Goal: Transaction & Acquisition: Purchase product/service

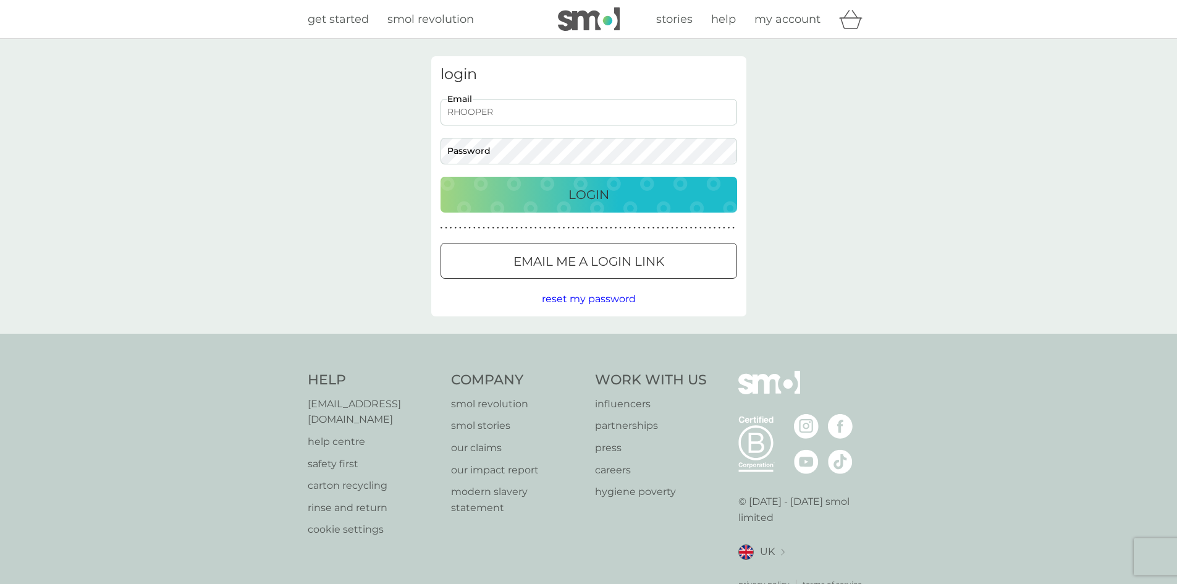
type input "rhoopersfc@yahoo.co.uk"
click at [441, 177] on button "Login" at bounding box center [589, 195] width 297 height 36
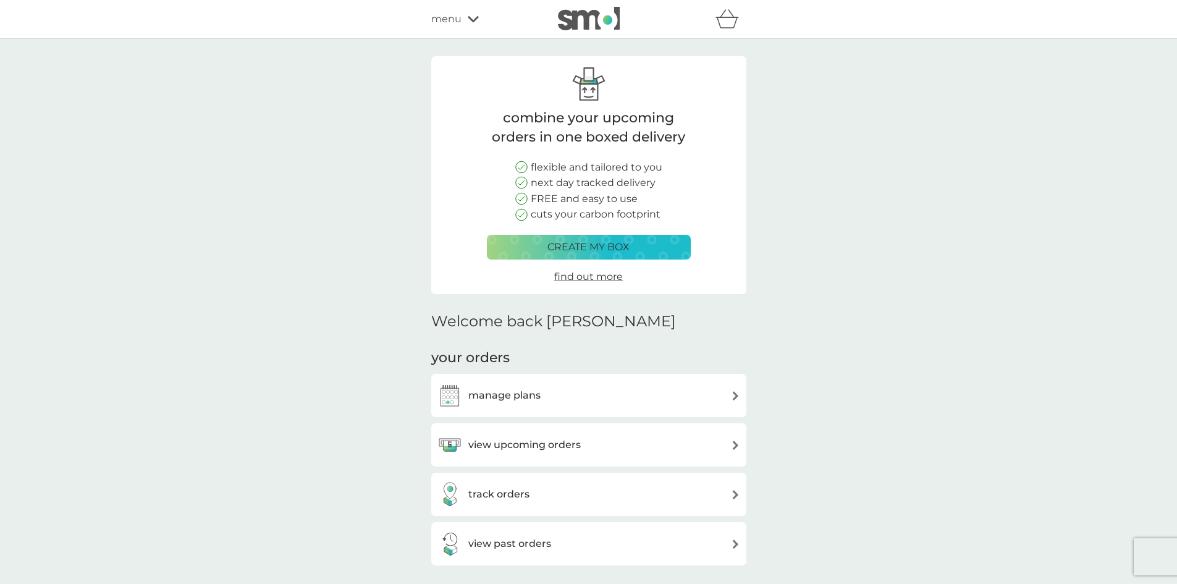
click at [591, 401] on div "manage plans" at bounding box center [588, 395] width 303 height 25
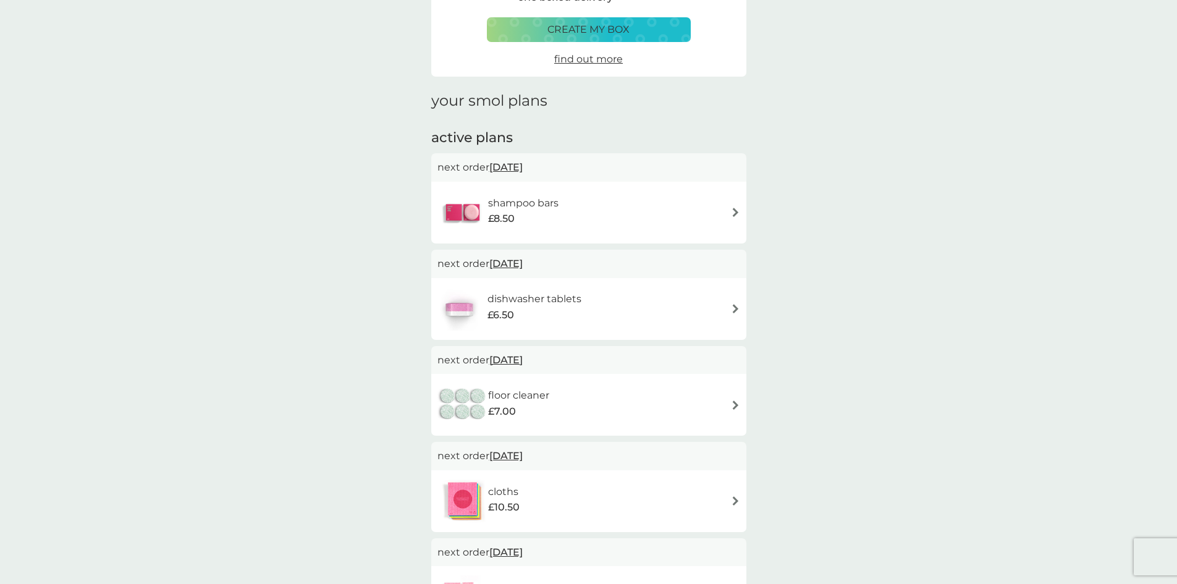
scroll to position [93, 0]
click at [735, 211] on img at bounding box center [735, 211] width 9 height 9
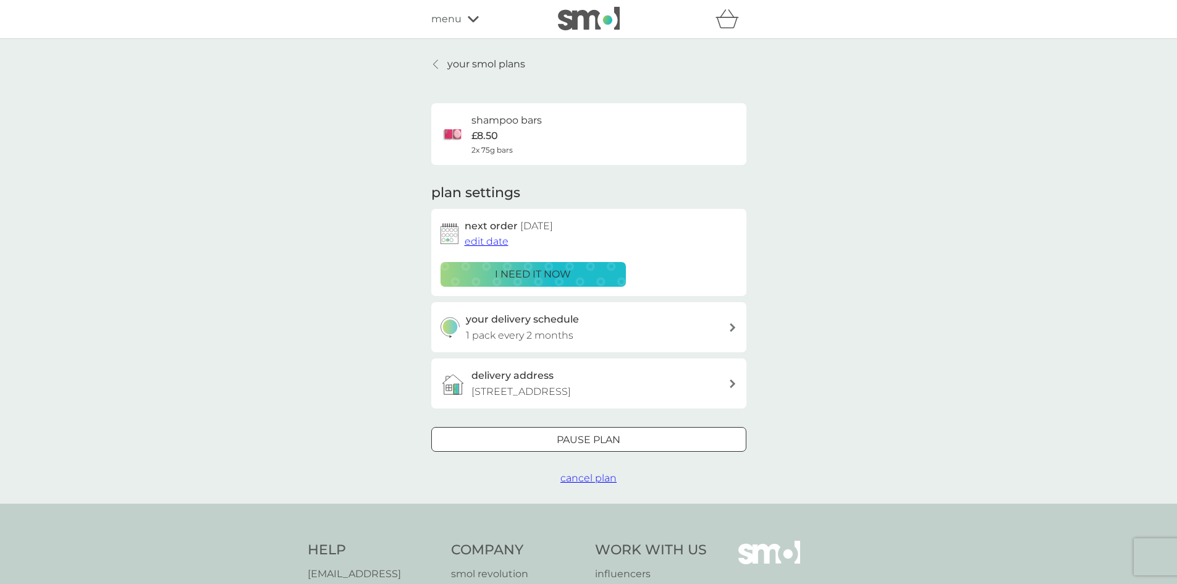
click at [567, 326] on h3 "your delivery schedule" at bounding box center [522, 319] width 113 height 16
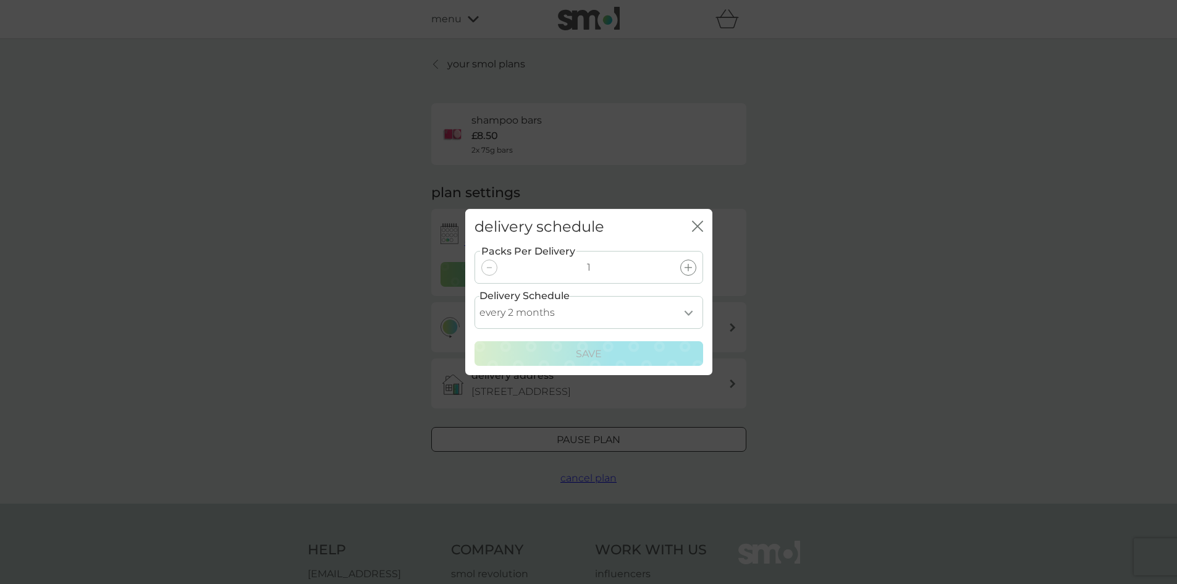
click at [688, 311] on select "every 1 month every 2 months every 3 months every 4 months every 5 months every…" at bounding box center [589, 312] width 229 height 33
select select "3"
click at [475, 296] on select "every 1 month every 2 months every 3 months every 4 months every 5 months every…" at bounding box center [589, 312] width 229 height 33
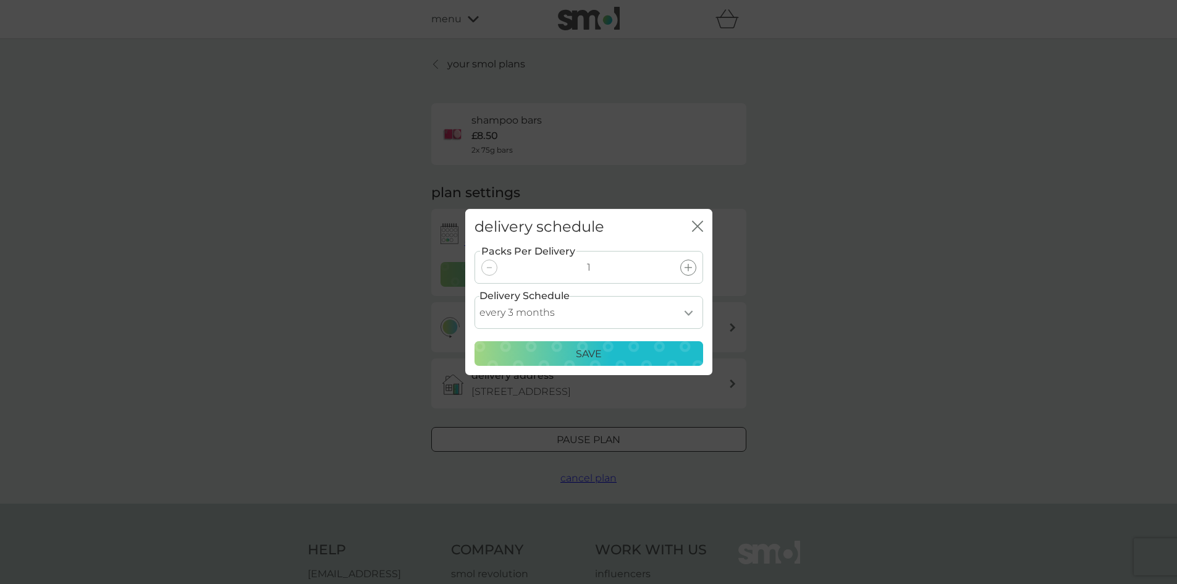
click at [588, 358] on p "Save" at bounding box center [589, 354] width 26 height 16
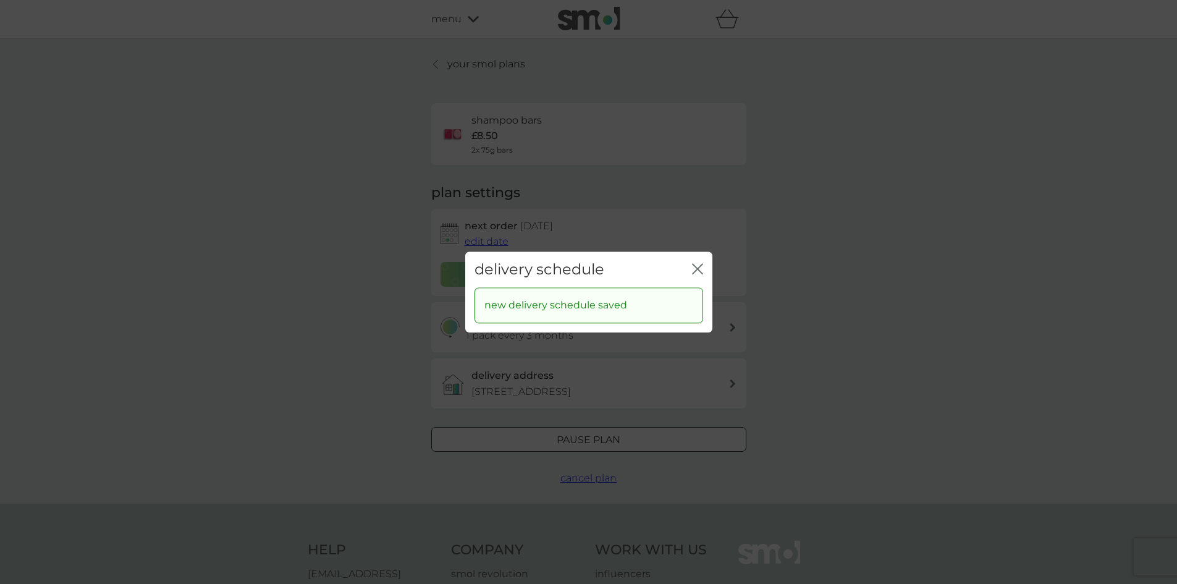
click at [699, 268] on icon "close" at bounding box center [697, 268] width 11 height 11
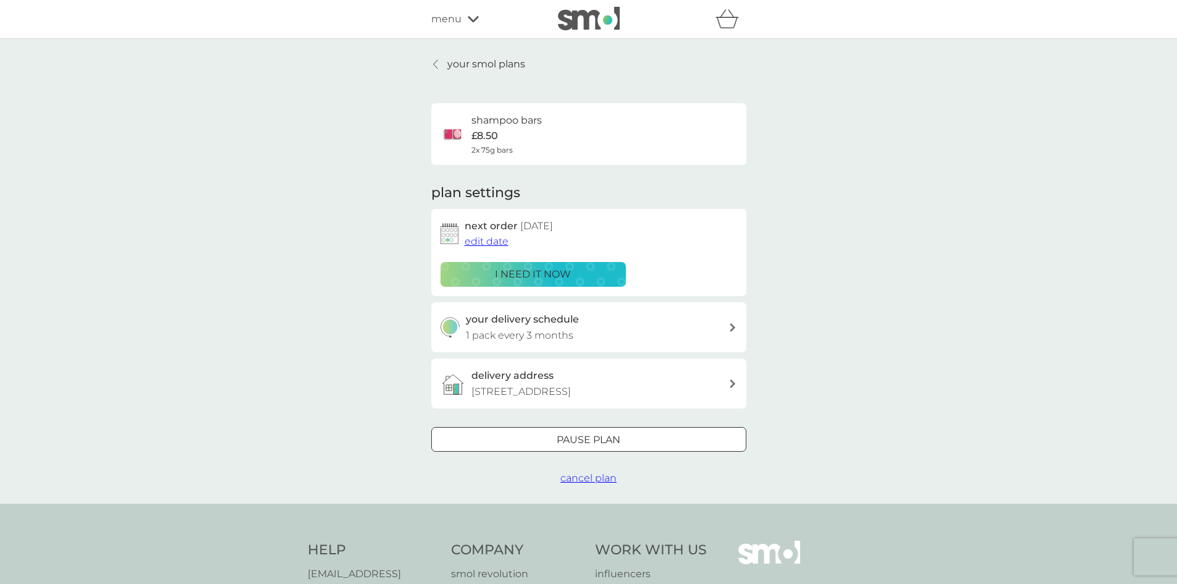
click at [434, 64] on icon at bounding box center [435, 64] width 5 height 10
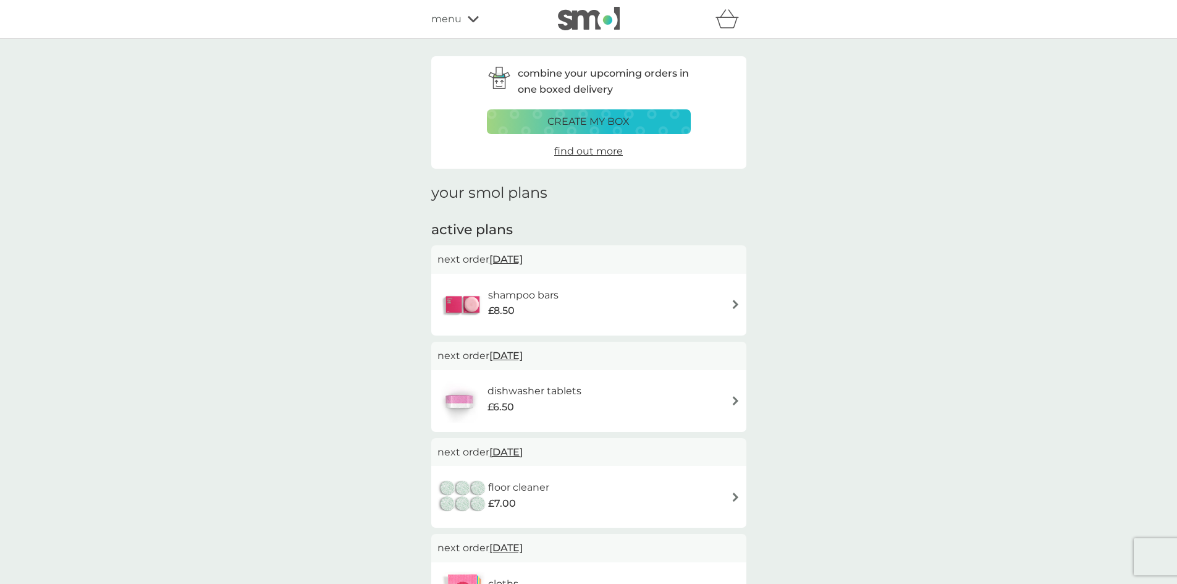
click at [594, 119] on p "create my box" at bounding box center [588, 122] width 82 height 16
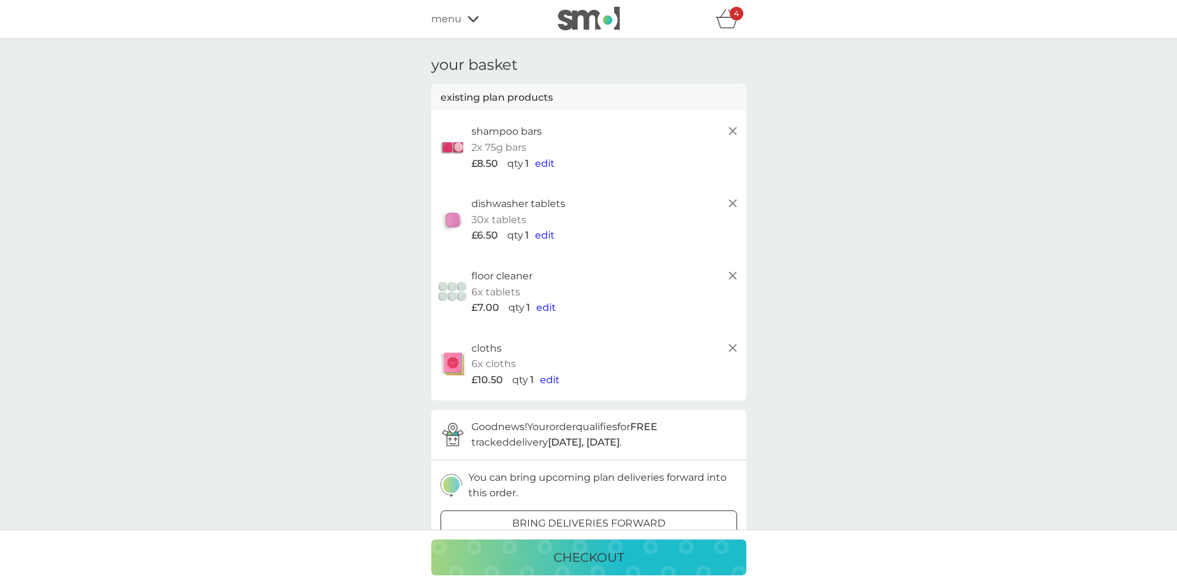
click at [733, 346] on icon at bounding box center [732, 347] width 15 height 15
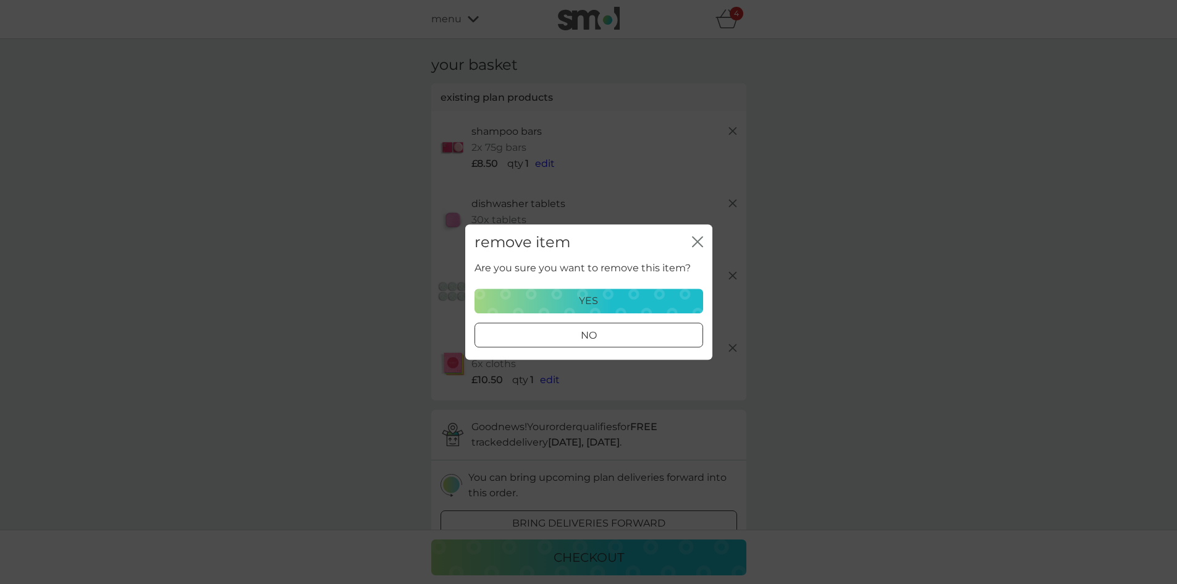
click at [659, 295] on div "yes" at bounding box center [589, 301] width 213 height 16
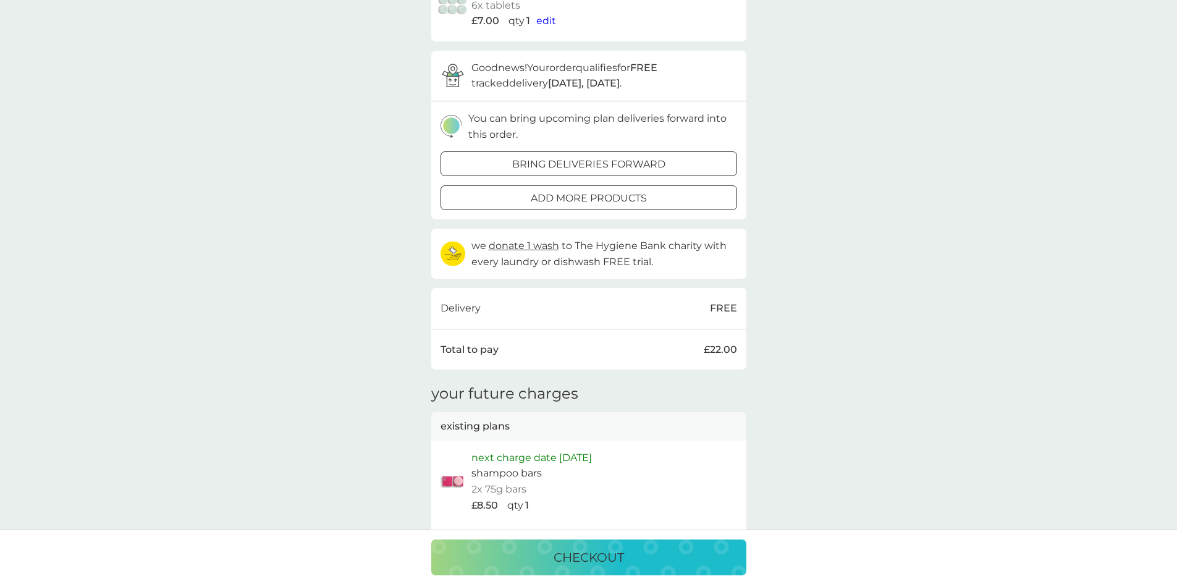
scroll to position [293, 0]
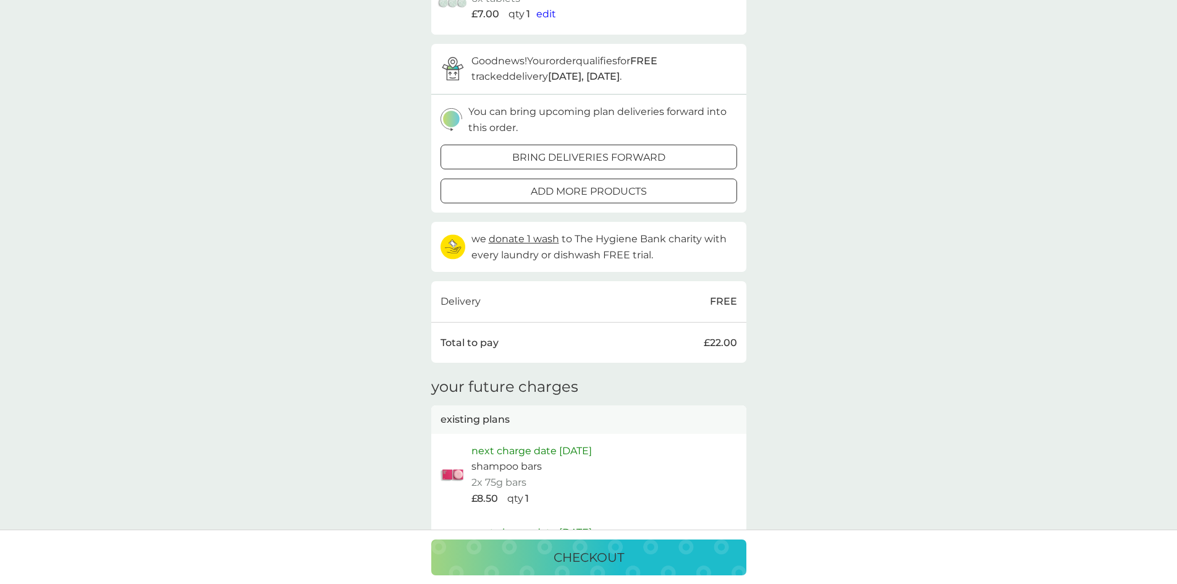
click at [581, 196] on div at bounding box center [589, 191] width 44 height 13
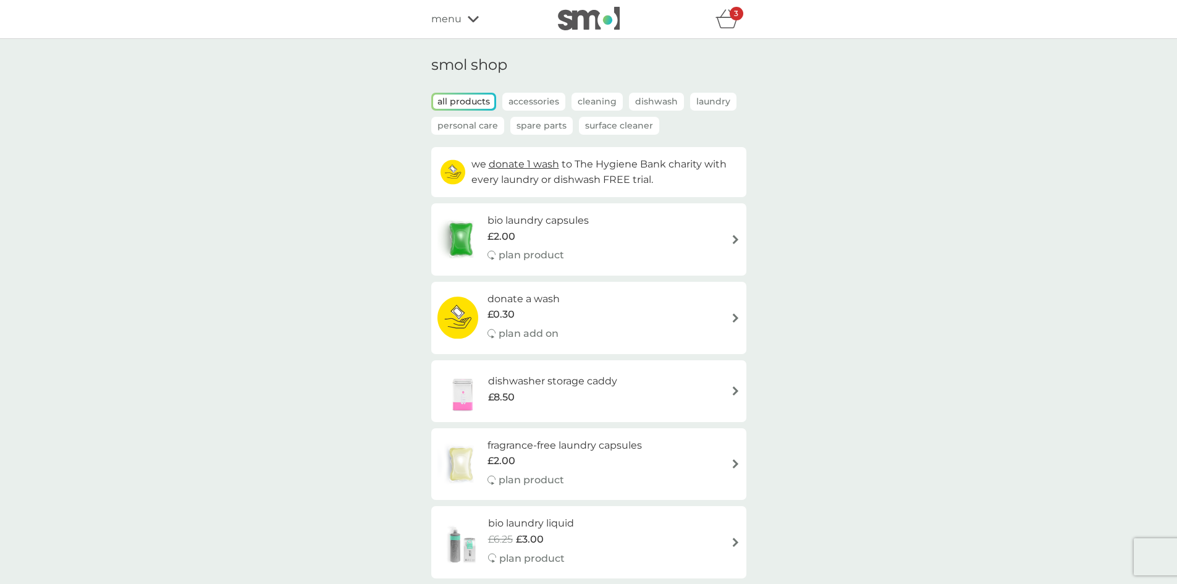
click at [478, 125] on p "Personal Care" at bounding box center [467, 126] width 73 height 18
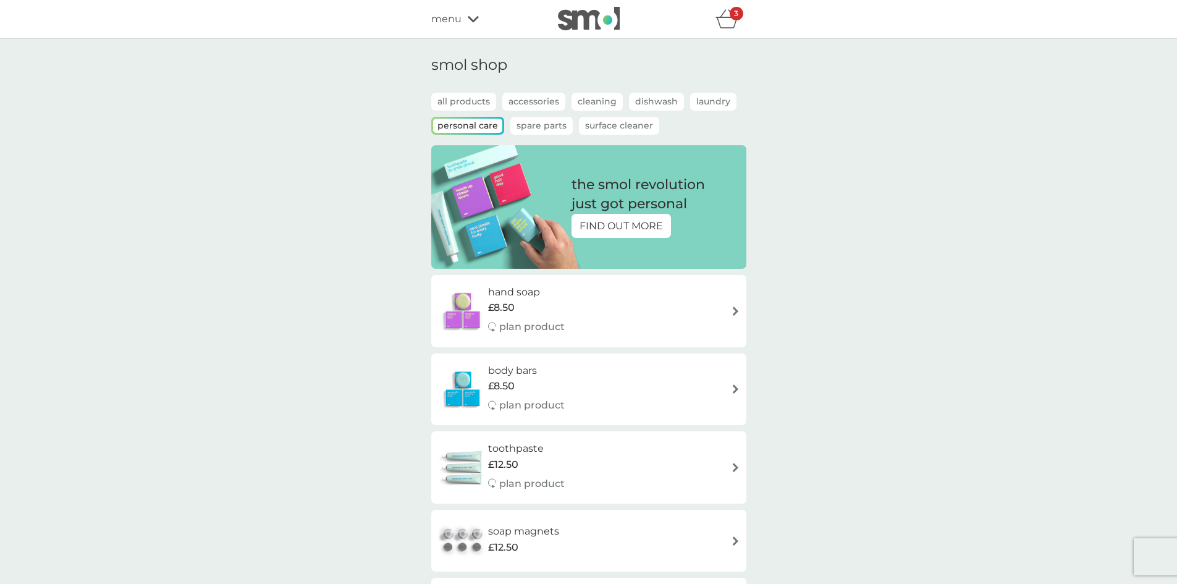
click at [642, 388] on div "body bars £8.50 plan product" at bounding box center [588, 390] width 303 height 54
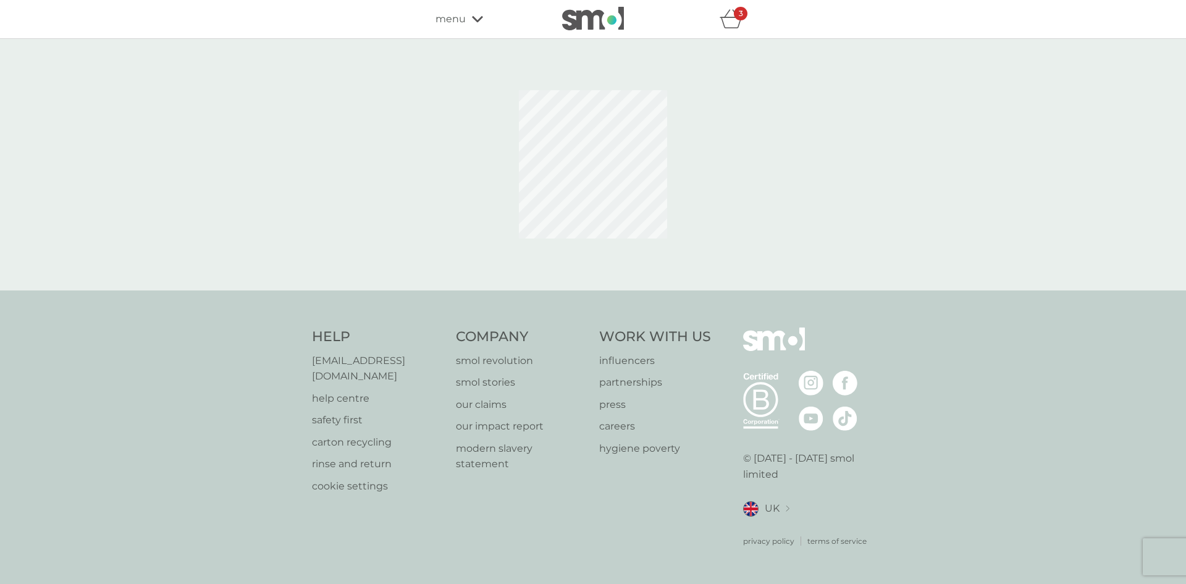
select select "91"
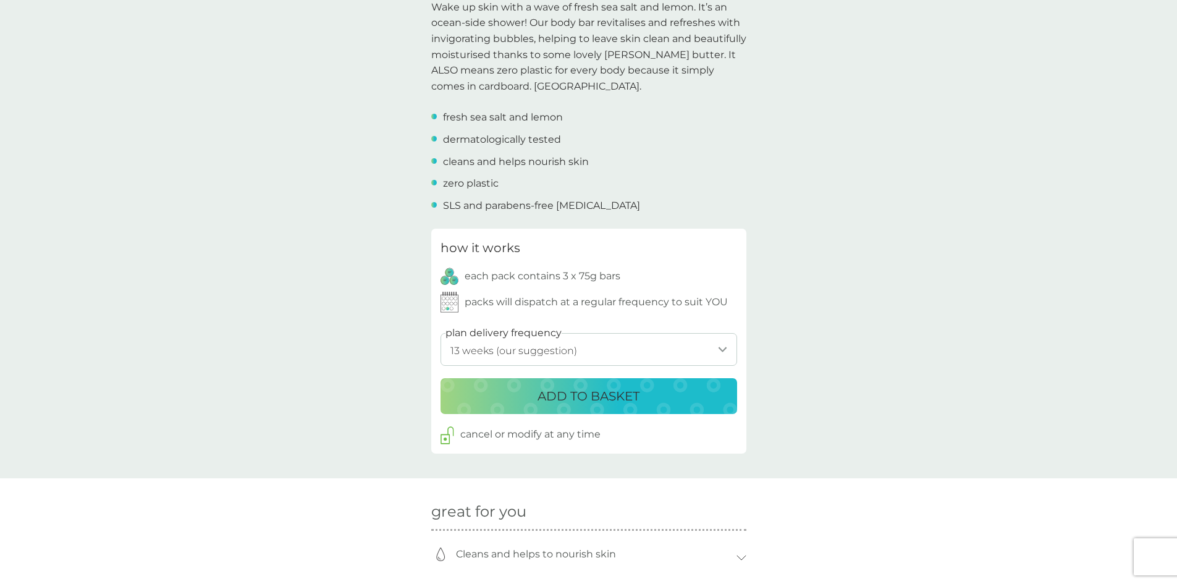
scroll to position [433, 0]
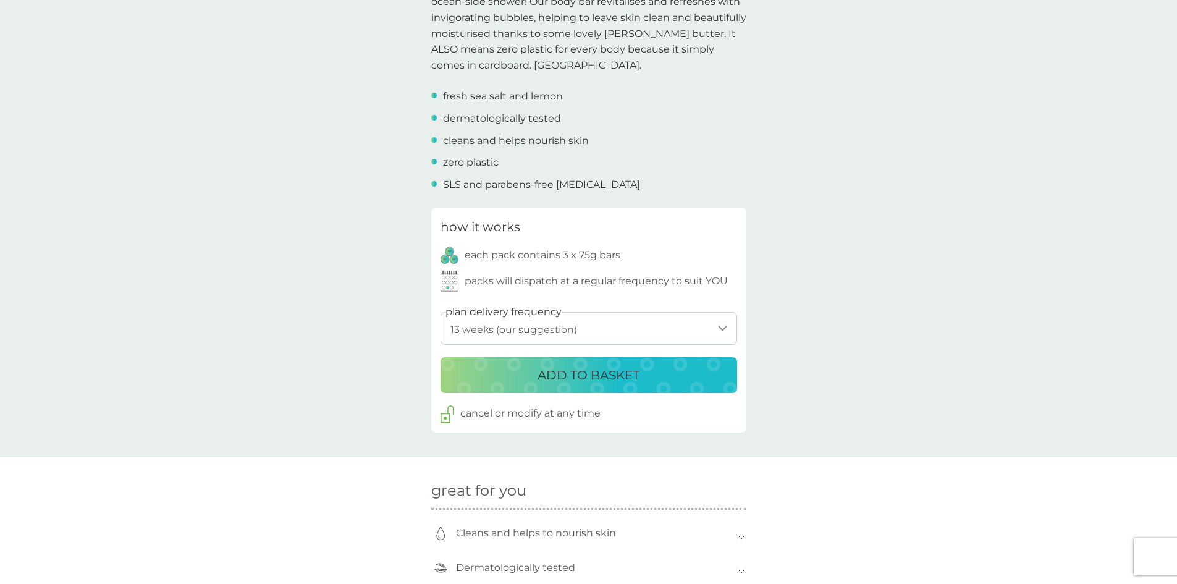
click at [599, 377] on p "ADD TO BASKET" at bounding box center [589, 375] width 102 height 20
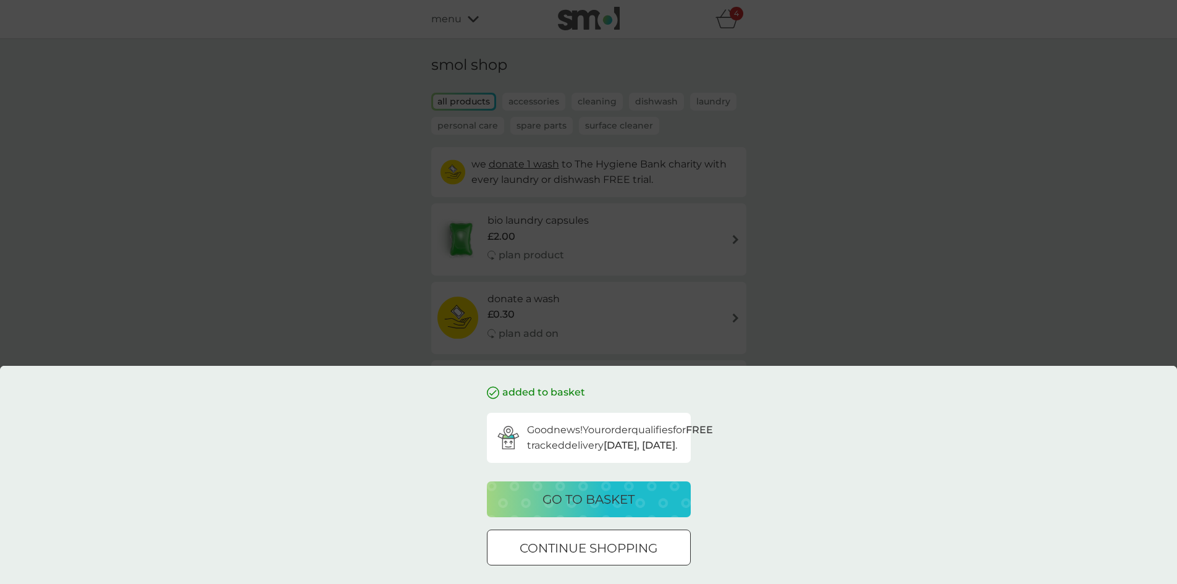
click at [609, 547] on div at bounding box center [589, 548] width 44 height 13
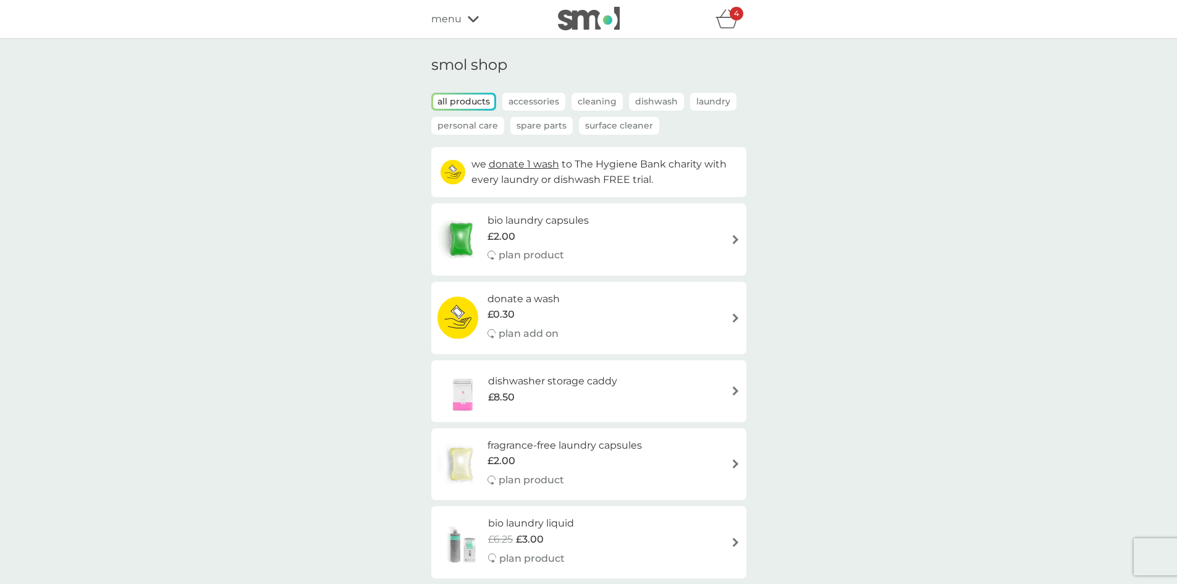
click at [732, 14] on div "4" at bounding box center [737, 14] width 14 height 14
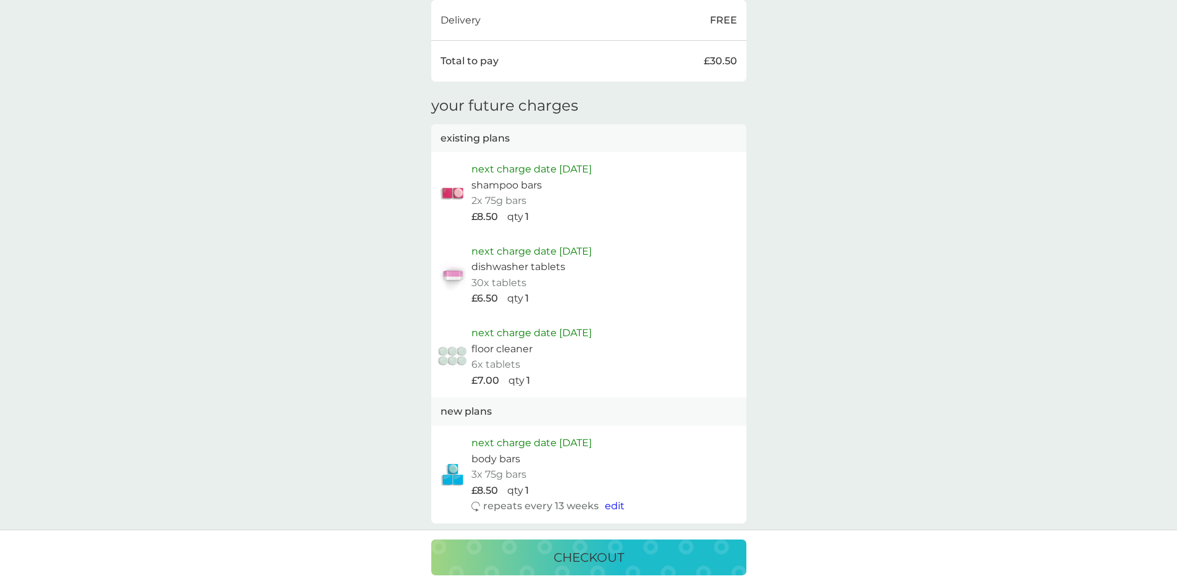
scroll to position [711, 0]
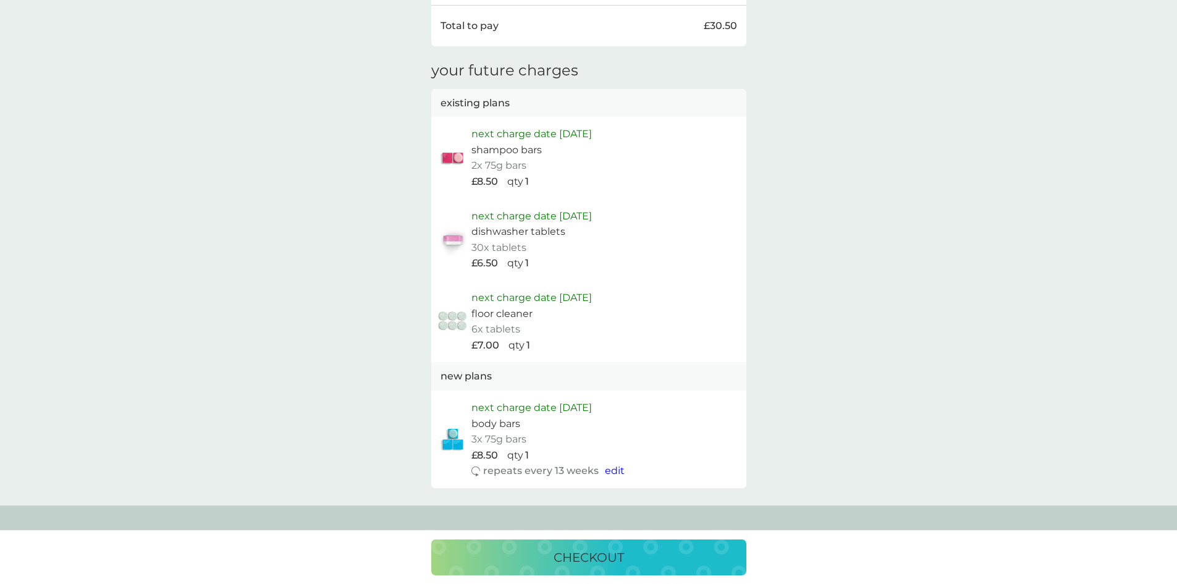
click at [609, 555] on p "checkout" at bounding box center [589, 557] width 70 height 20
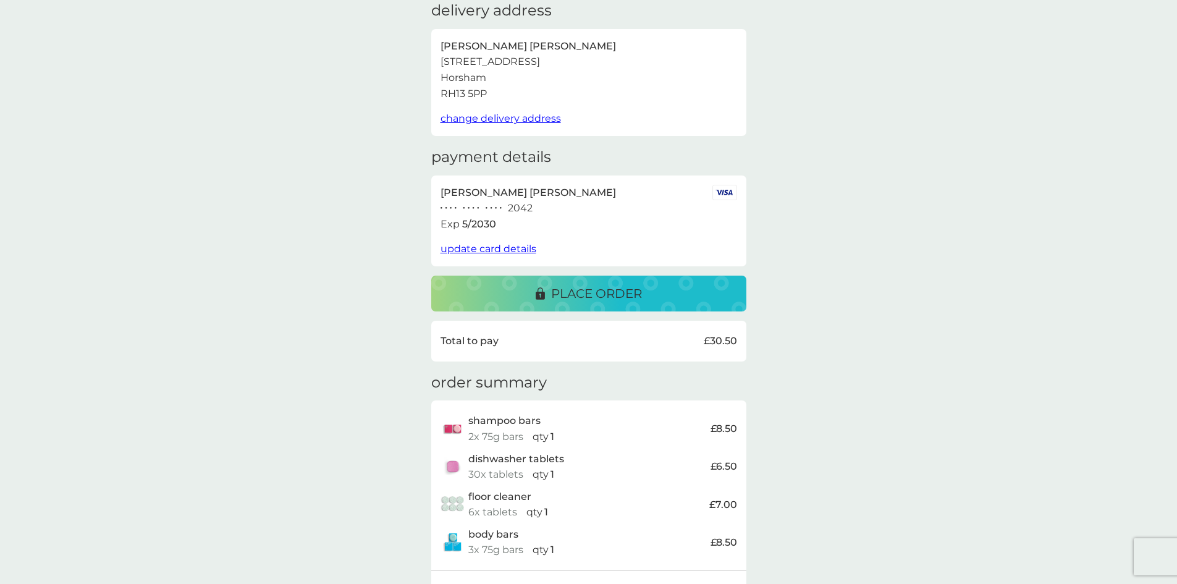
scroll to position [77, 0]
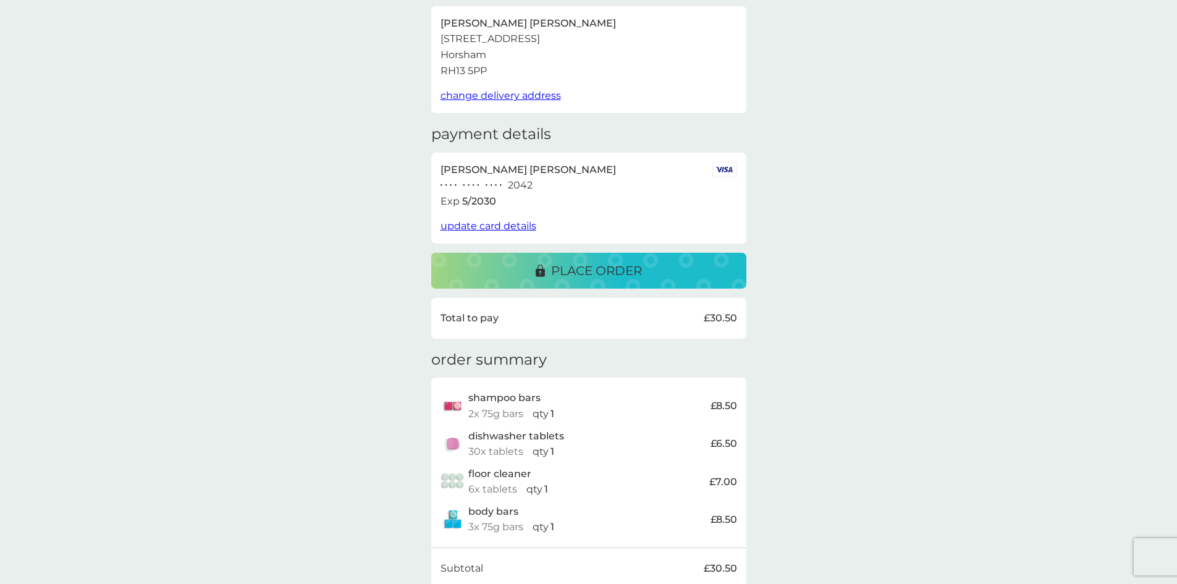
click at [597, 272] on p "place order" at bounding box center [596, 271] width 91 height 20
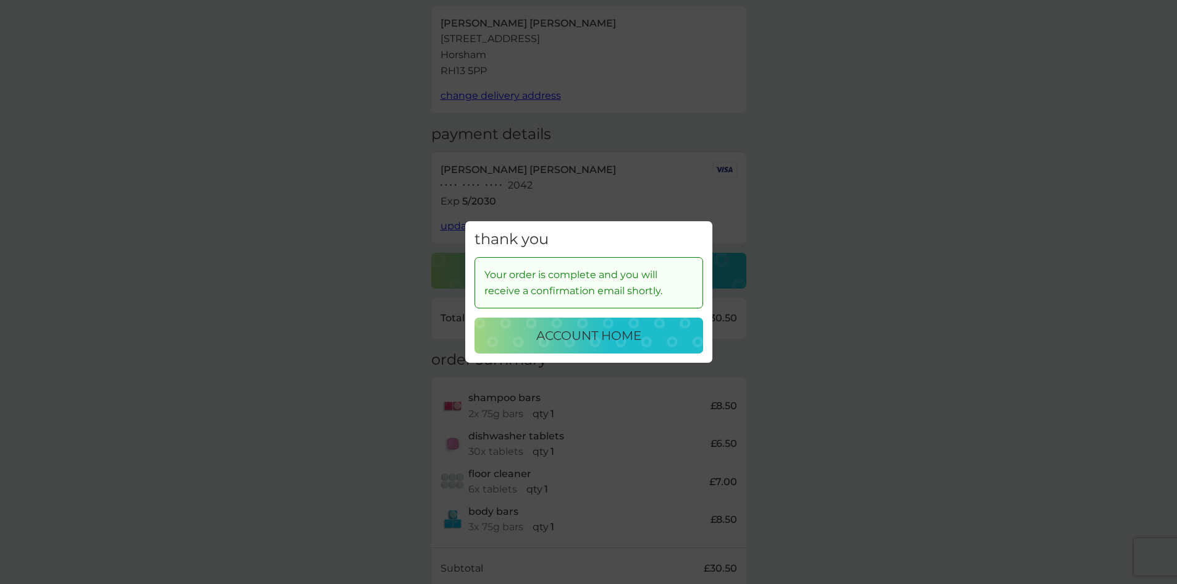
click at [597, 341] on p "account home" at bounding box center [588, 336] width 105 height 20
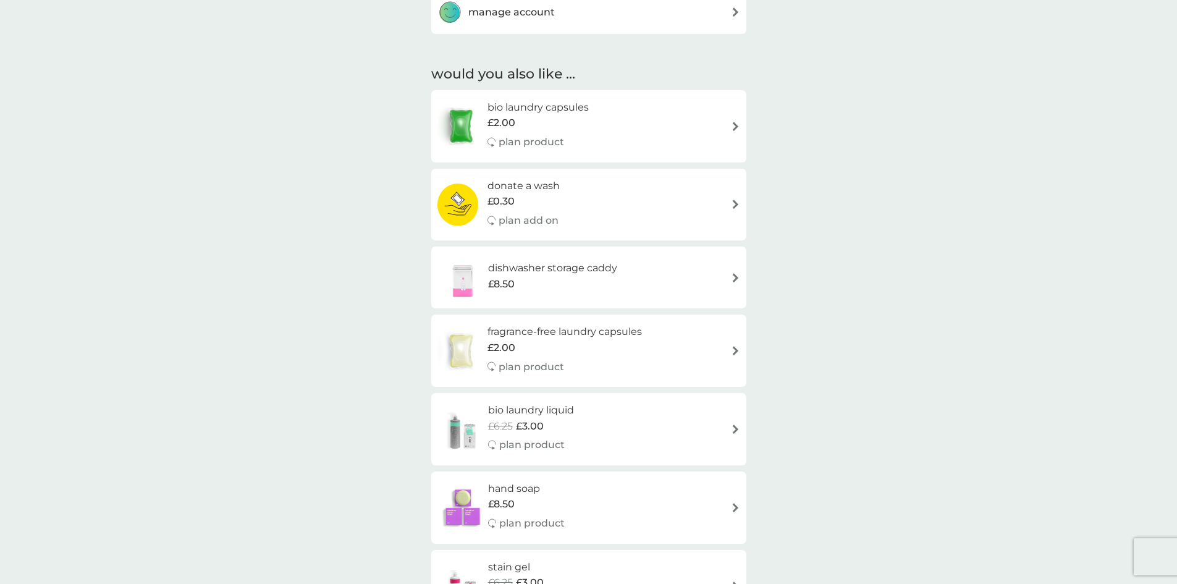
scroll to position [880, 0]
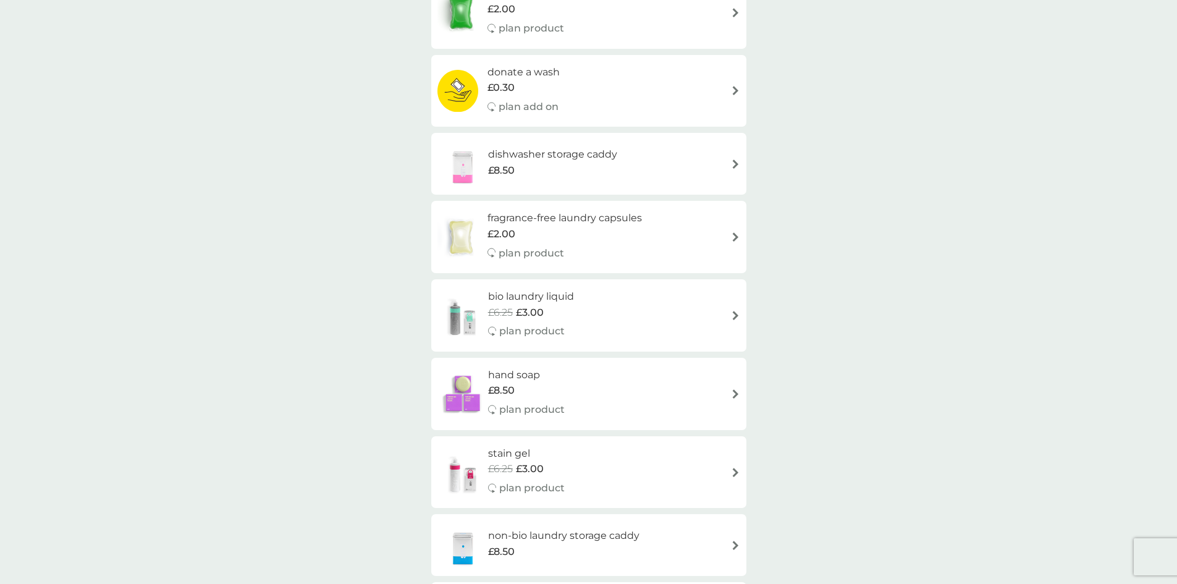
click at [627, 168] on div "dishwasher storage caddy £8.50" at bounding box center [558, 163] width 141 height 35
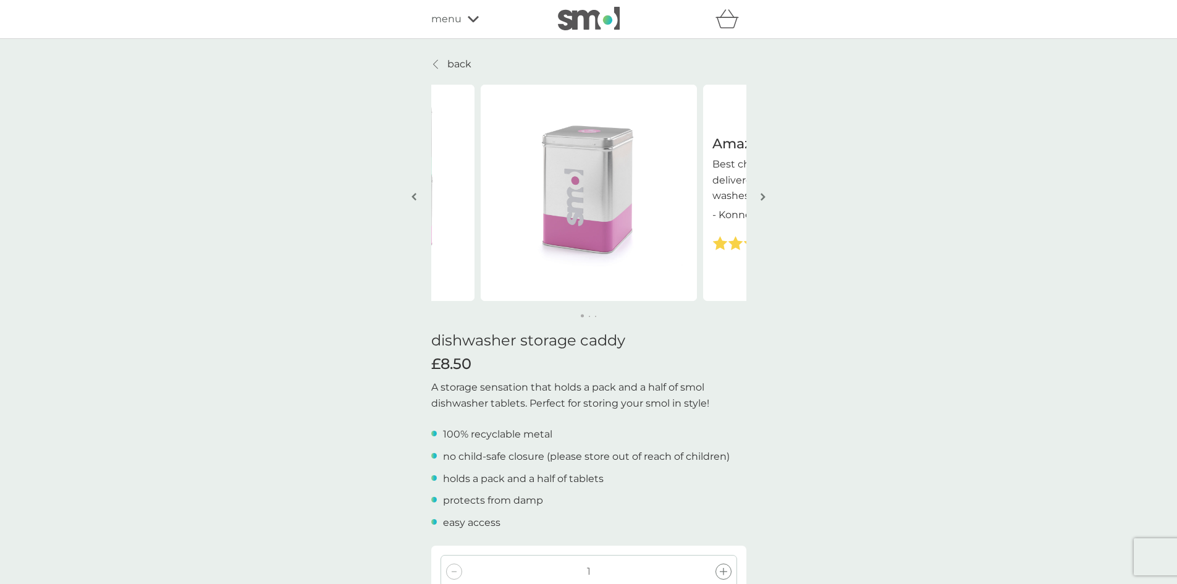
click at [464, 63] on p "back" at bounding box center [459, 64] width 24 height 16
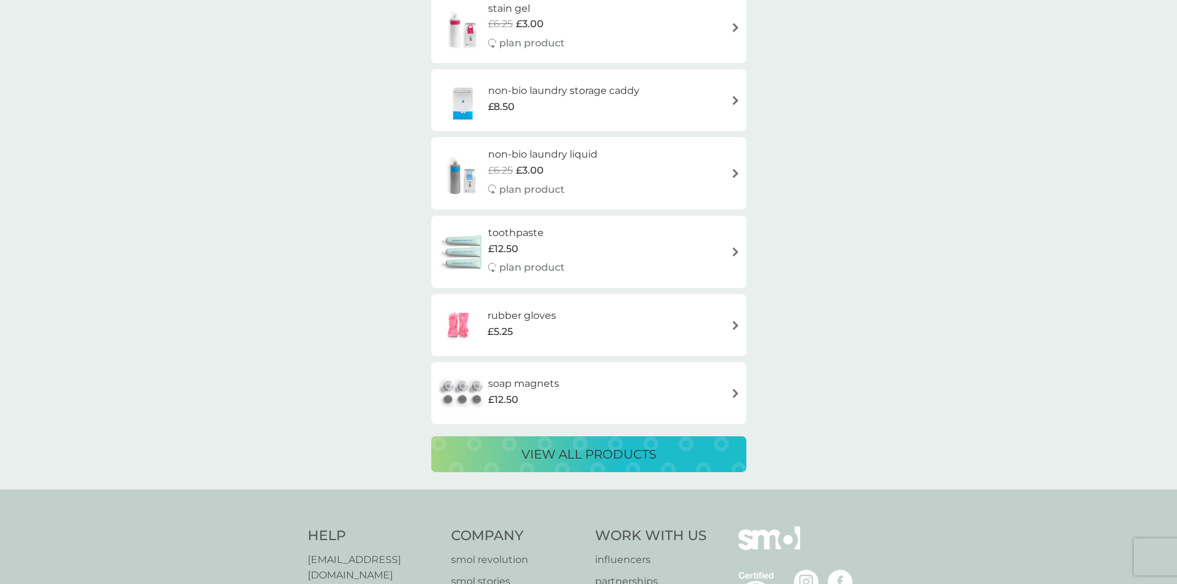
scroll to position [1328, 0]
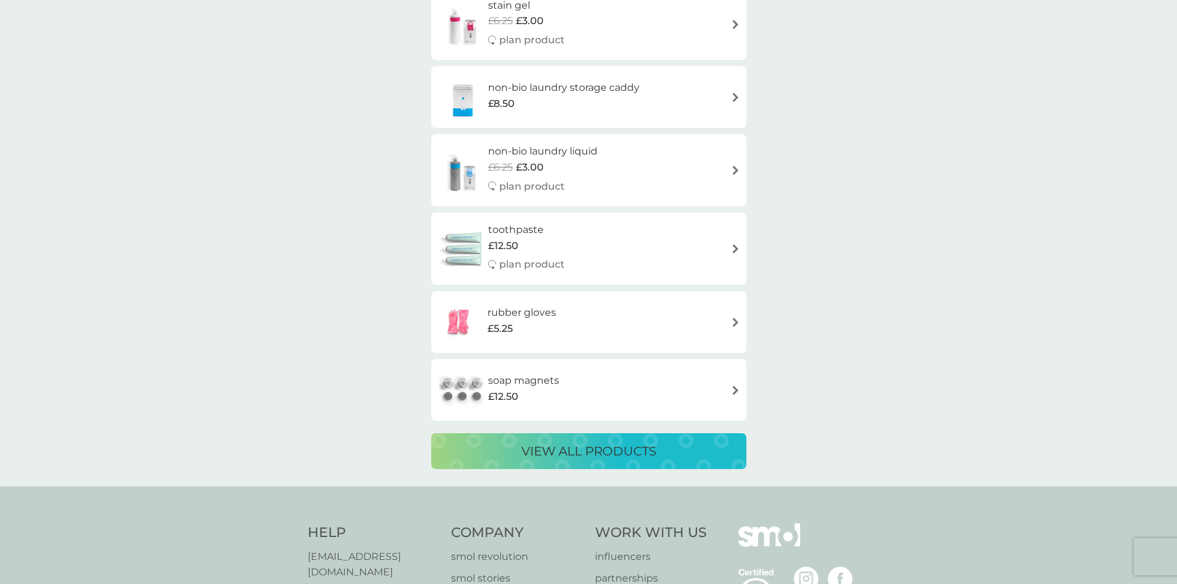
click at [698, 242] on div "toothpaste £12.50 plan product" at bounding box center [588, 249] width 303 height 54
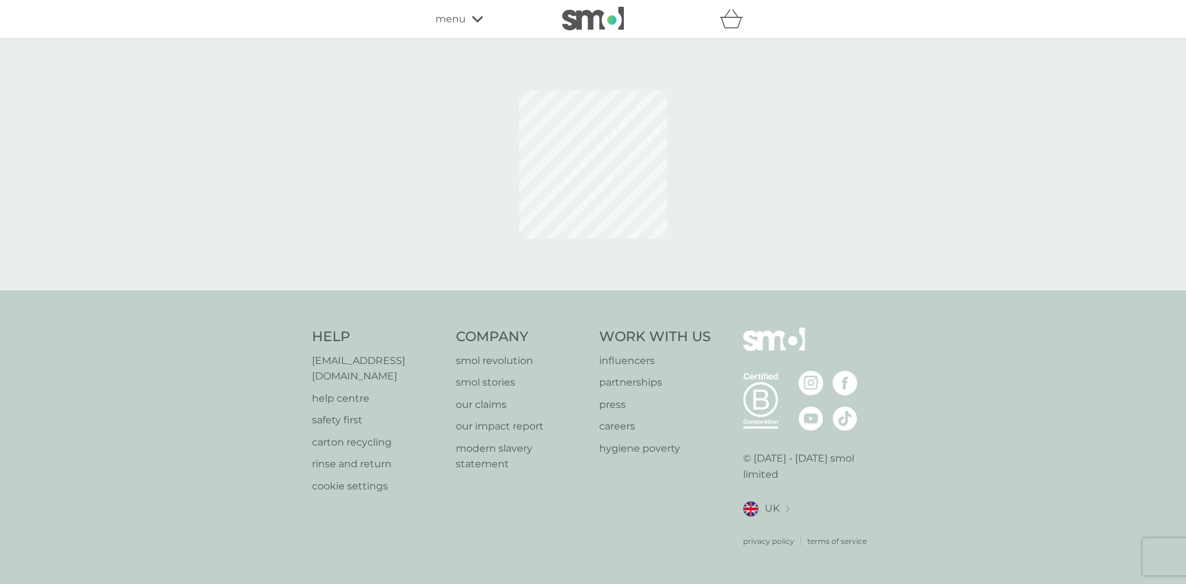
select select "91"
